Goal: Transaction & Acquisition: Subscribe to service/newsletter

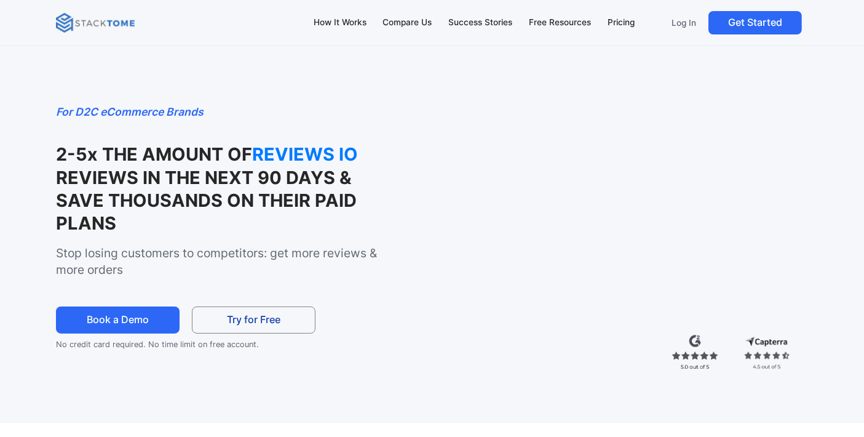
click at [262, 319] on link "Try for Free" at bounding box center [254, 320] width 124 height 28
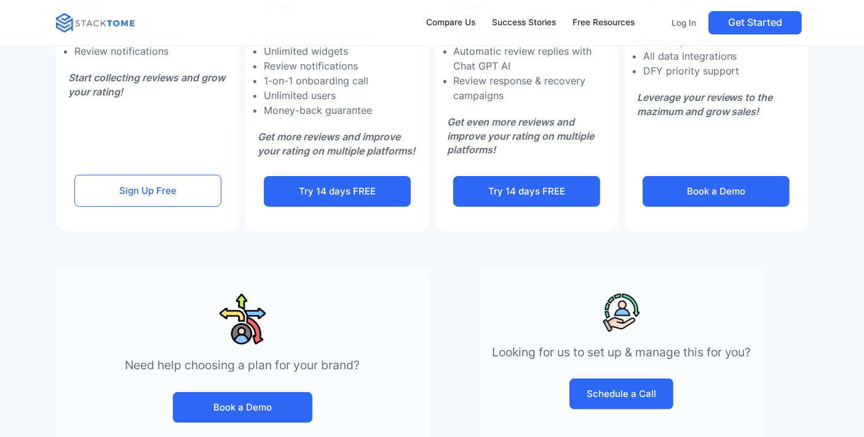
scroll to position [341, 0]
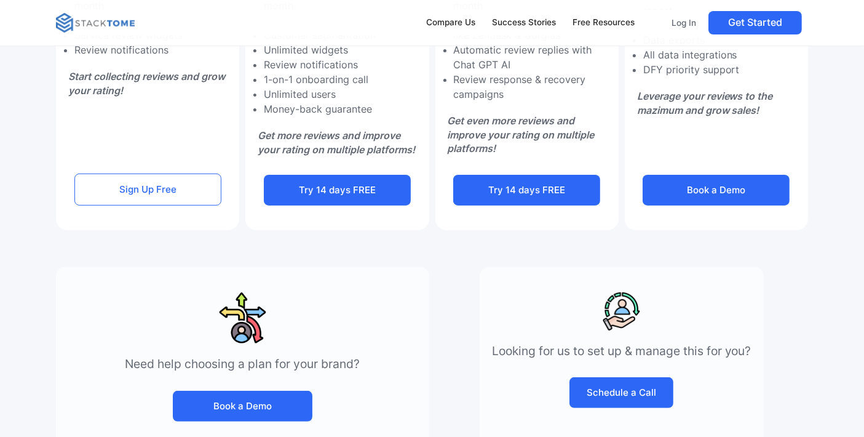
click at [170, 189] on link "Sign Up Free" at bounding box center [147, 189] width 147 height 32
